Goal: Task Accomplishment & Management: Manage account settings

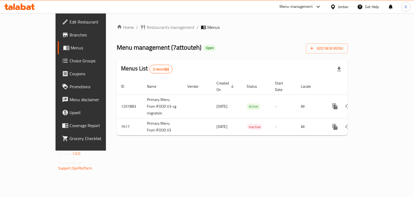
click at [341, 4] on div "Jordan" at bounding box center [343, 7] width 11 height 6
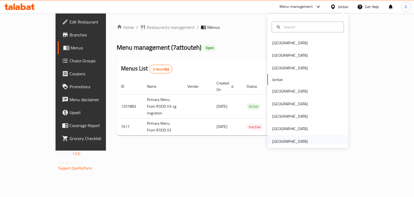
click at [285, 139] on div "[GEOGRAPHIC_DATA]" at bounding box center [290, 141] width 36 height 6
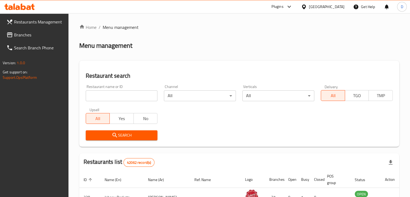
click at [39, 39] on link "Branches" at bounding box center [35, 34] width 66 height 13
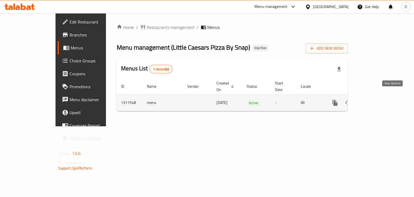
click at [380, 97] on link "enhanced table" at bounding box center [373, 102] width 13 height 13
